Goal: Communication & Community: Answer question/provide support

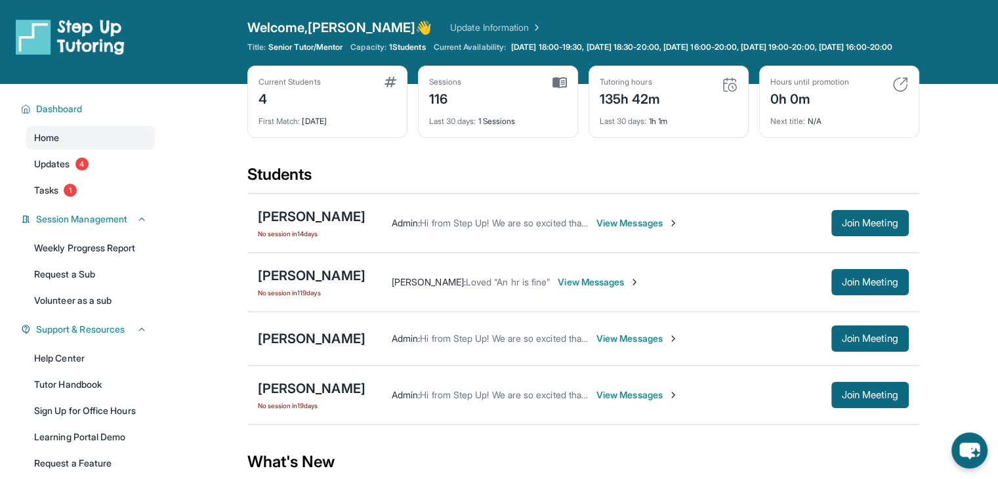
click at [707, 236] on div "Admin : Hi from Step Up! We are so excited that you are matched with one anothe…" at bounding box center [637, 223] width 543 height 26
drag, startPoint x: 707, startPoint y: 245, endPoint x: 595, endPoint y: 226, distance: 113.2
click at [595, 226] on div "Admin : Hi from Step Up! We are so excited that you are matched with one anothe…" at bounding box center [637, 223] width 543 height 26
click at [528, 221] on div "Admin : Hi from Step Up! We are so excited that you are matched with one anothe…" at bounding box center [637, 223] width 543 height 26
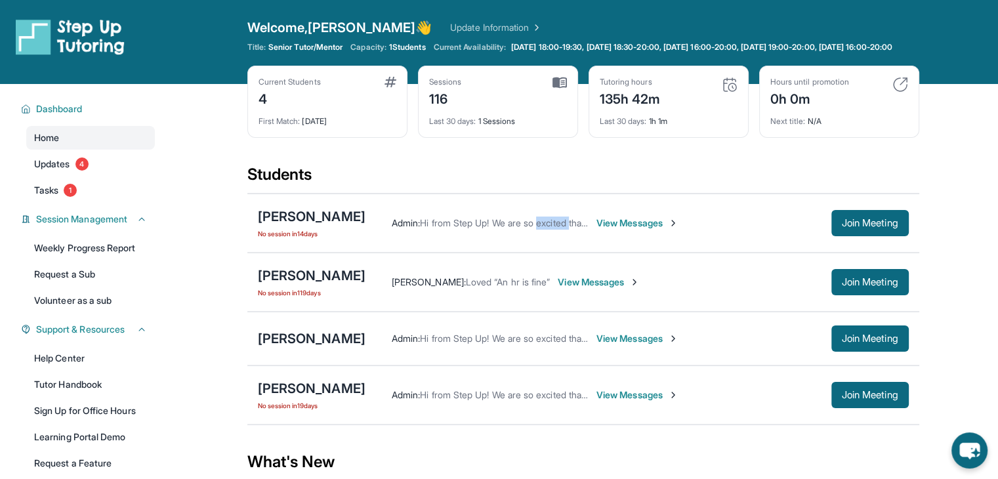
click at [528, 221] on div "Admin : Hi from Step Up! We are so excited that you are matched with one anothe…" at bounding box center [637, 223] width 543 height 26
drag, startPoint x: 528, startPoint y: 221, endPoint x: 446, endPoint y: 230, distance: 82.6
click at [446, 230] on div "Admin : Hi from Step Up! We are so excited that you are matched with one anothe…" at bounding box center [637, 223] width 543 height 26
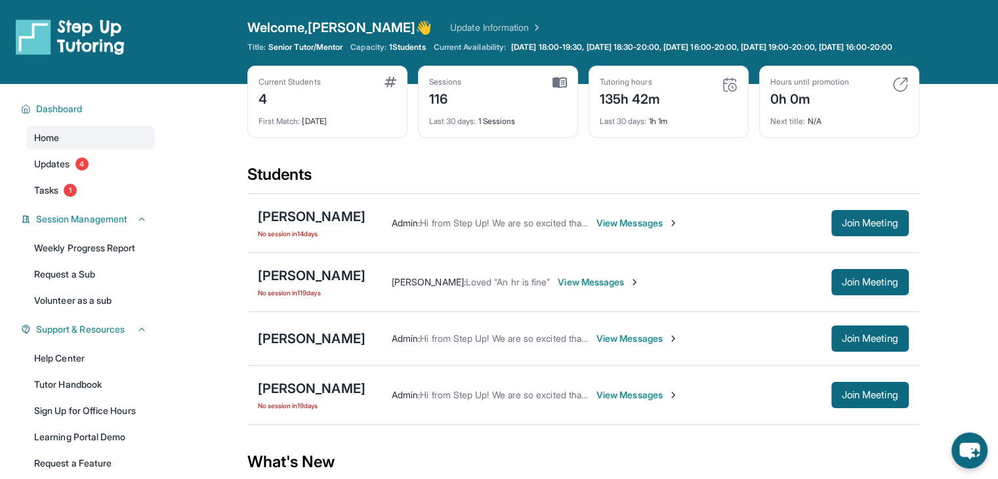
click at [447, 193] on div "Students" at bounding box center [583, 178] width 672 height 29
click at [843, 224] on button "Join Meeting" at bounding box center [870, 223] width 77 height 26
click at [610, 230] on span "View Messages" at bounding box center [638, 223] width 82 height 13
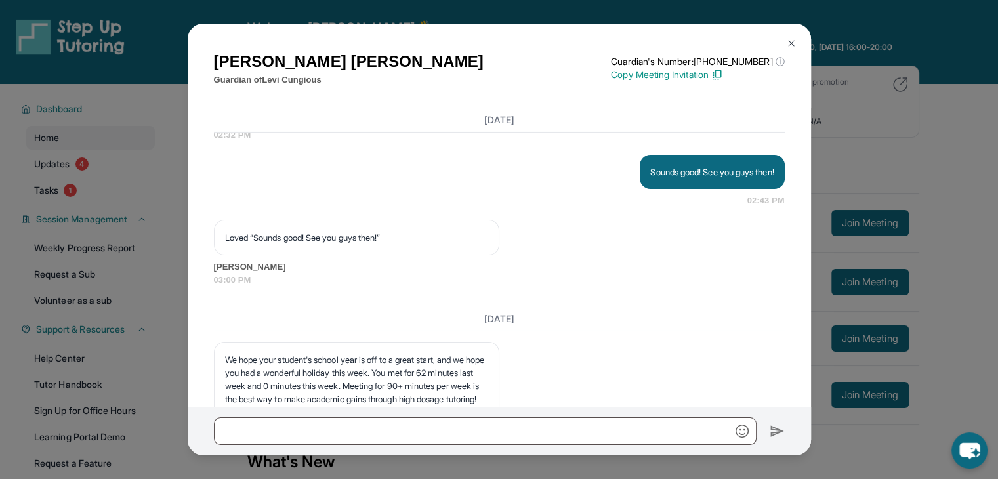
scroll to position [4595, 0]
click at [585, 129] on span "[PERSON_NAME]" at bounding box center [499, 122] width 571 height 13
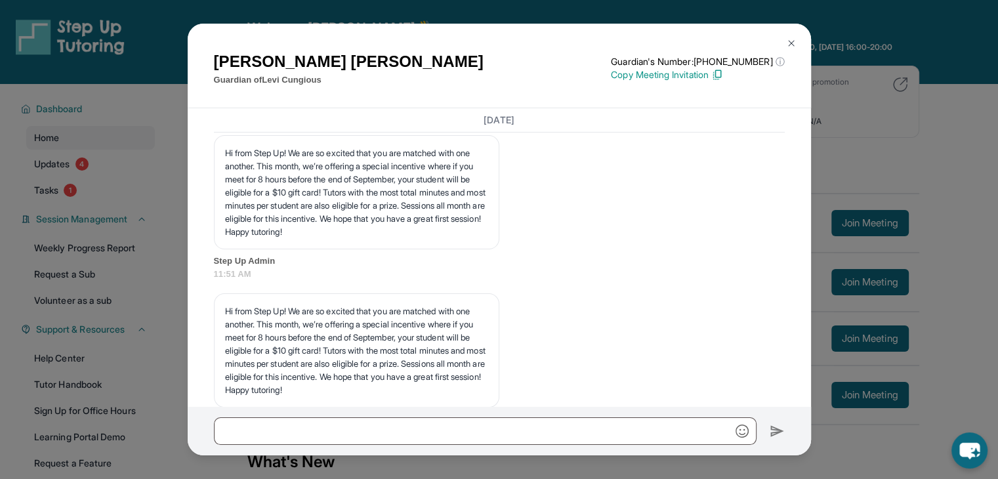
scroll to position [5280, 0]
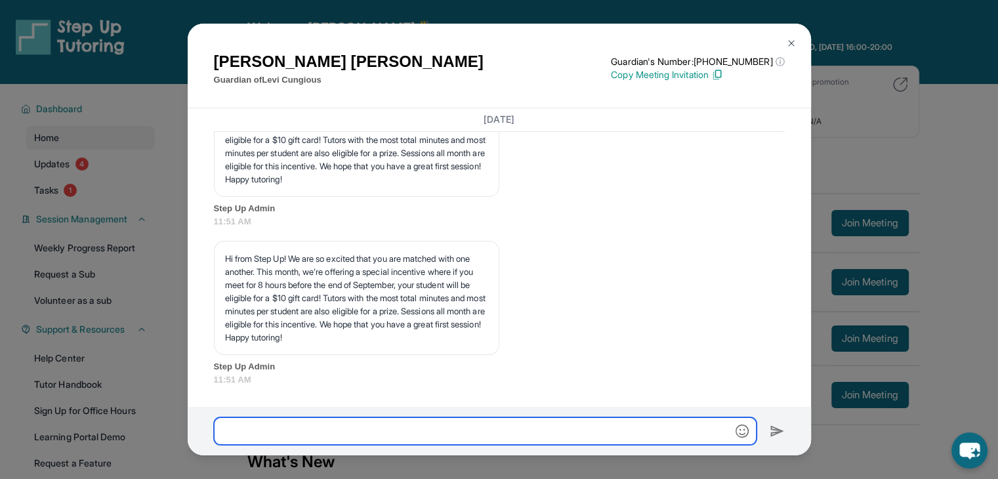
click at [541, 431] on input "text" at bounding box center [485, 431] width 543 height 28
type input "*"
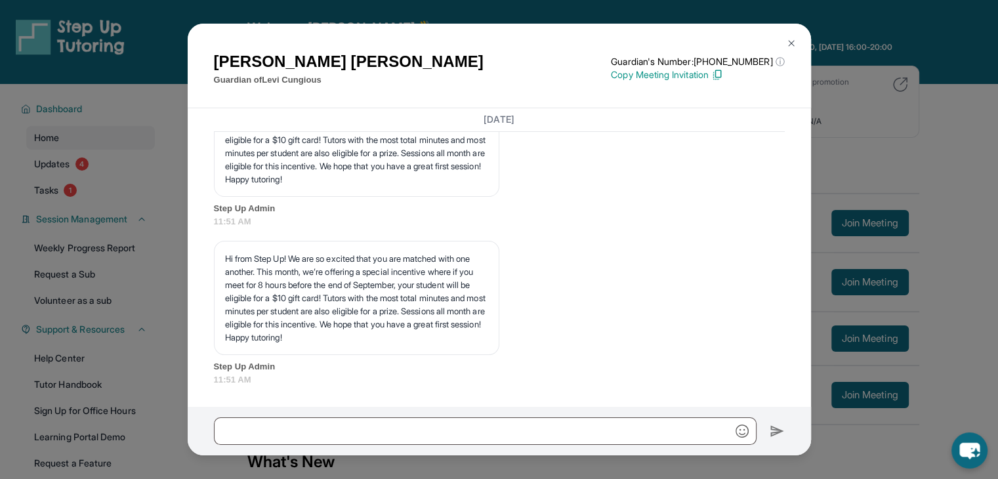
click at [783, 42] on button at bounding box center [791, 43] width 26 height 26
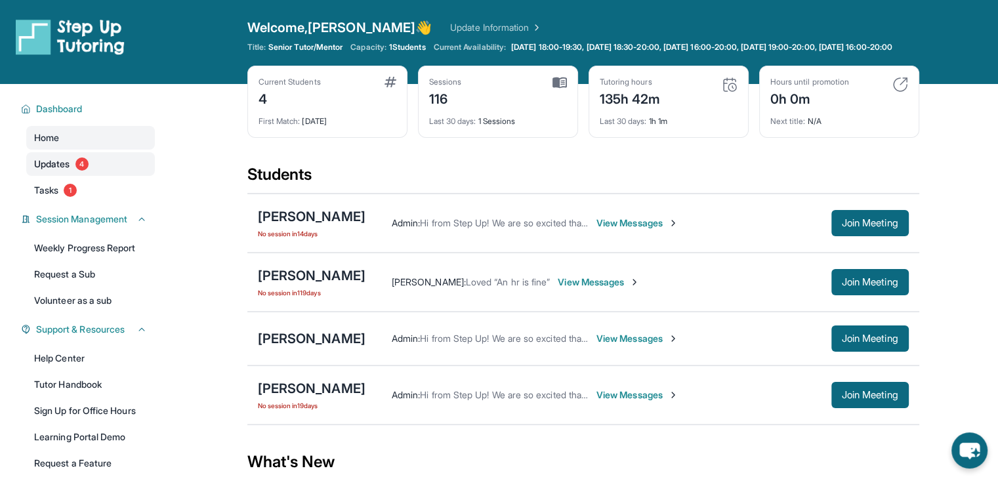
click at [96, 175] on link "Updates 4" at bounding box center [90, 164] width 129 height 24
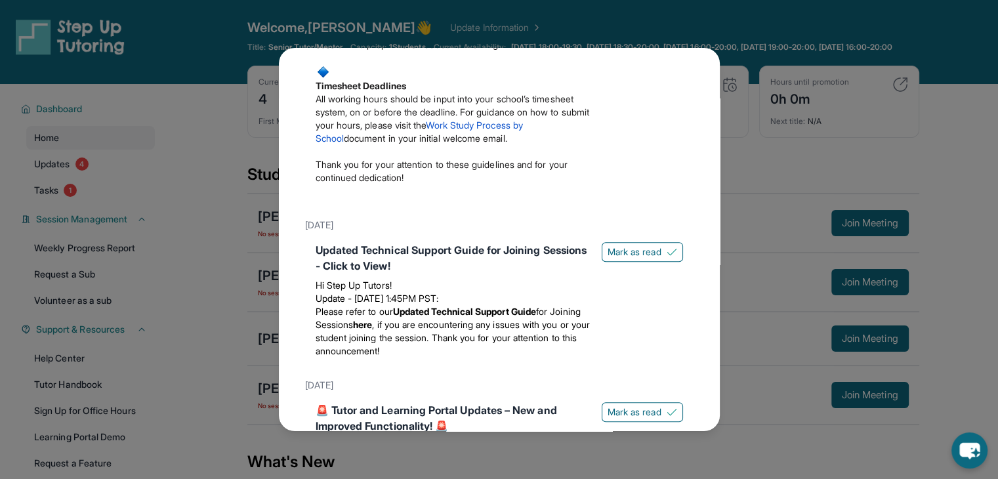
scroll to position [638, 0]
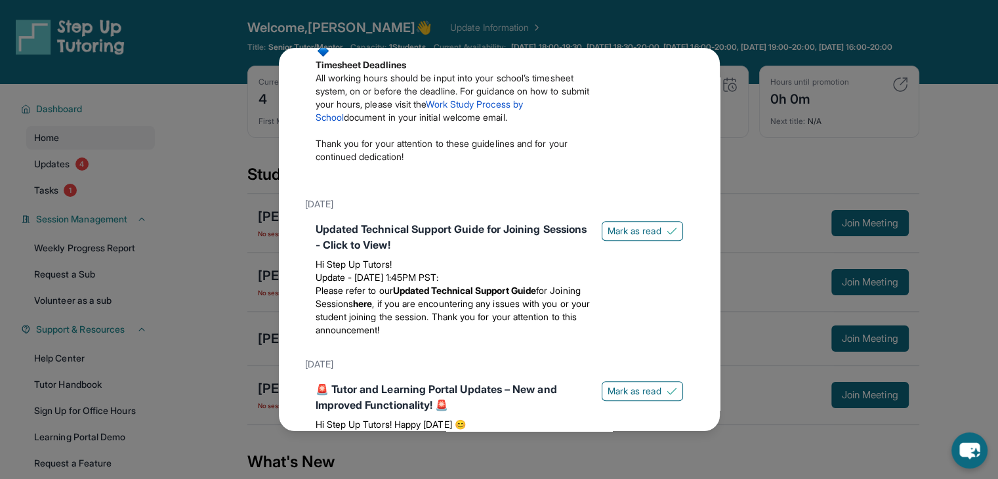
click at [736, 62] on div "Updates [DATE] 📢 Exciting Fall 2025 Updates from Step Up Tutoring! We’ve got im…" at bounding box center [499, 239] width 998 height 479
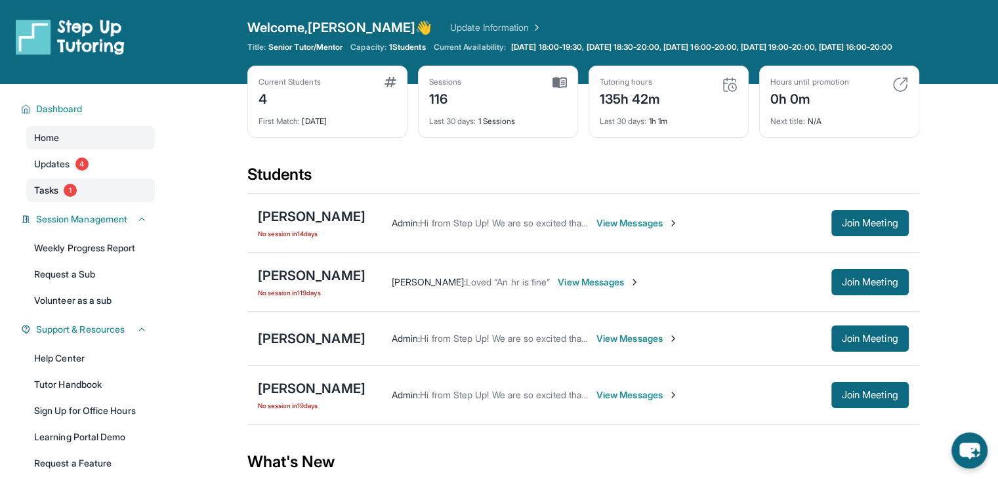
click at [93, 197] on link "Tasks 1" at bounding box center [90, 191] width 129 height 24
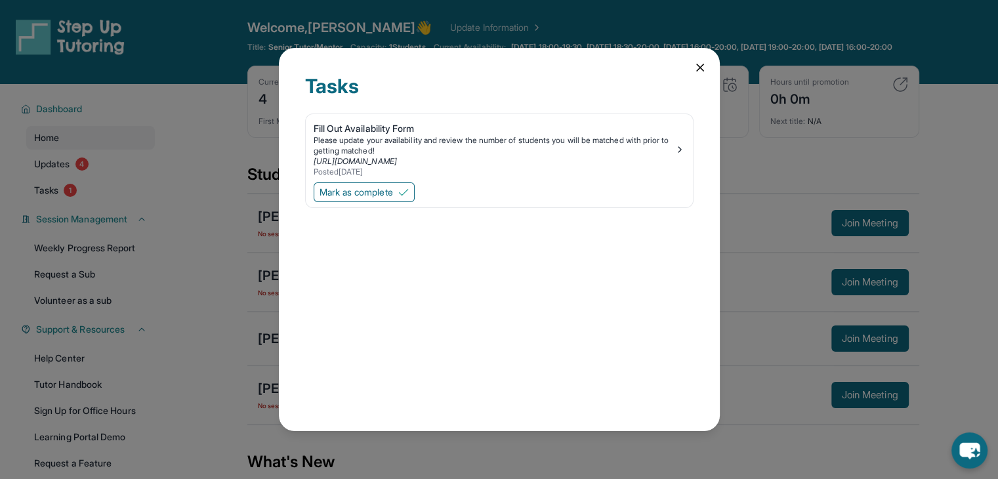
click at [793, 112] on div "Tasks Fill Out Availability Form Please update your availability and review the…" at bounding box center [499, 239] width 998 height 479
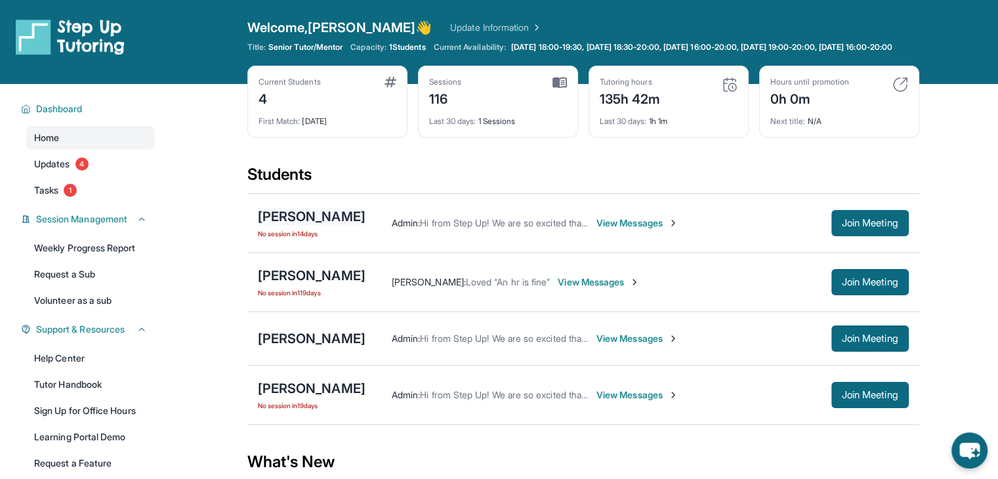
click at [297, 226] on div "[PERSON_NAME]" at bounding box center [312, 216] width 108 height 18
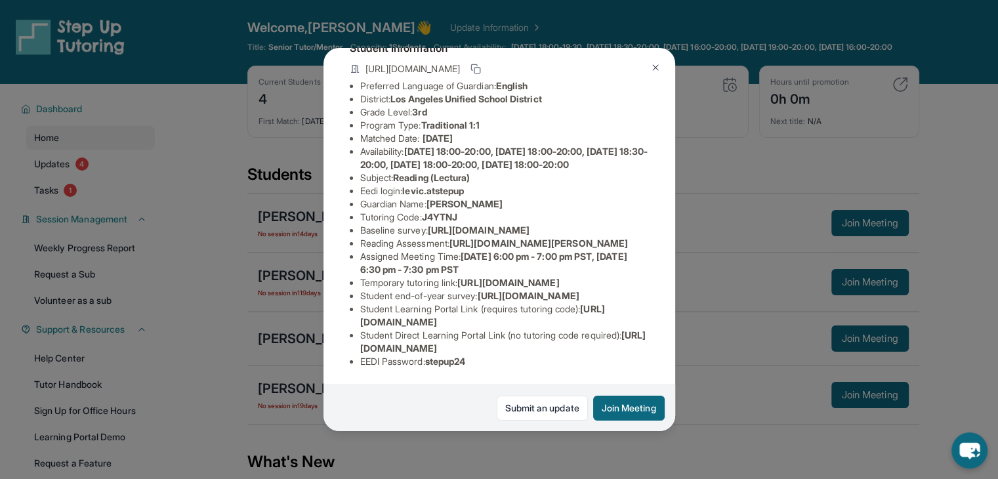
scroll to position [268, 0]
click at [449, 339] on span "[URL][DOMAIN_NAME]" at bounding box center [503, 341] width 286 height 24
click at [786, 82] on div "[PERSON_NAME] Guardian: [PERSON_NAME] Student Information [URL][DOMAIN_NAME] Pr…" at bounding box center [499, 239] width 998 height 479
